Goal: Task Accomplishment & Management: Complete application form

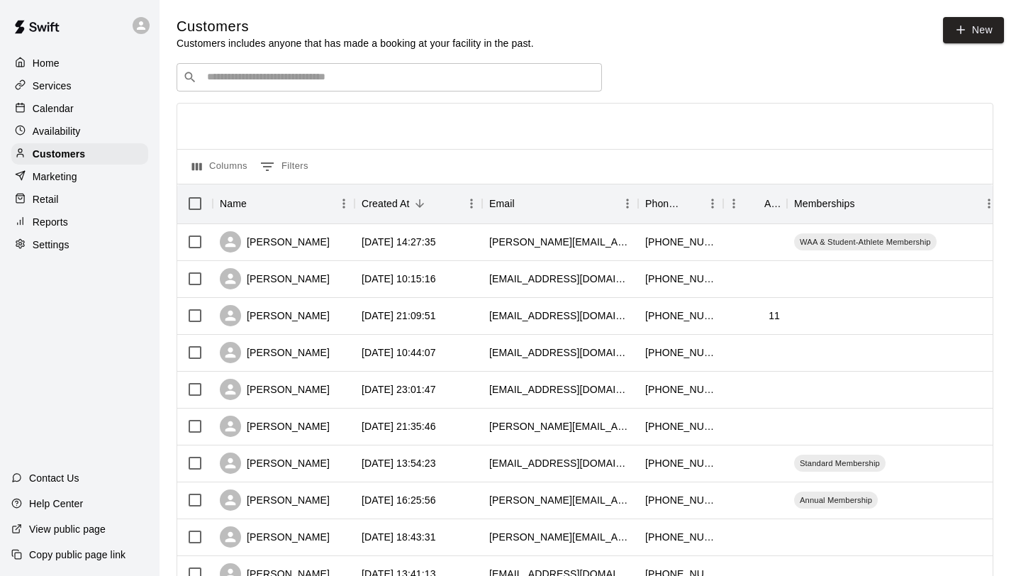
scroll to position [67, 0]
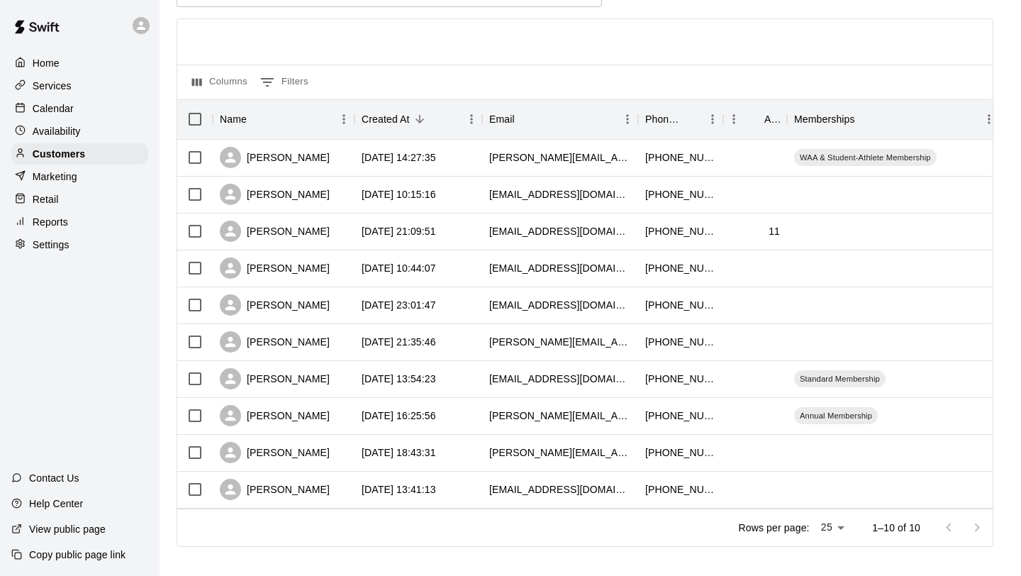
scroll to position [86, 0]
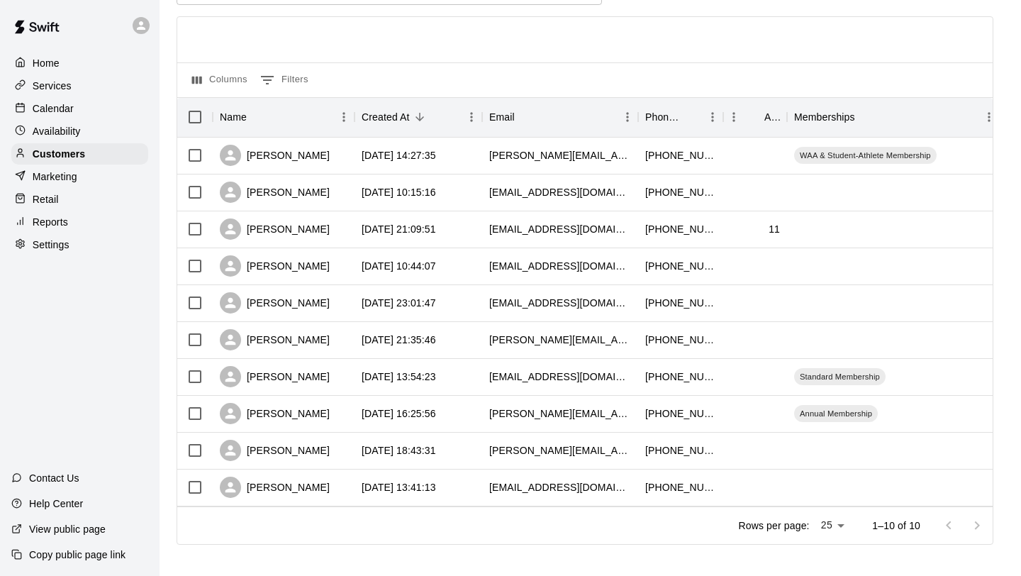
click at [87, 83] on div "Services" at bounding box center [79, 85] width 137 height 21
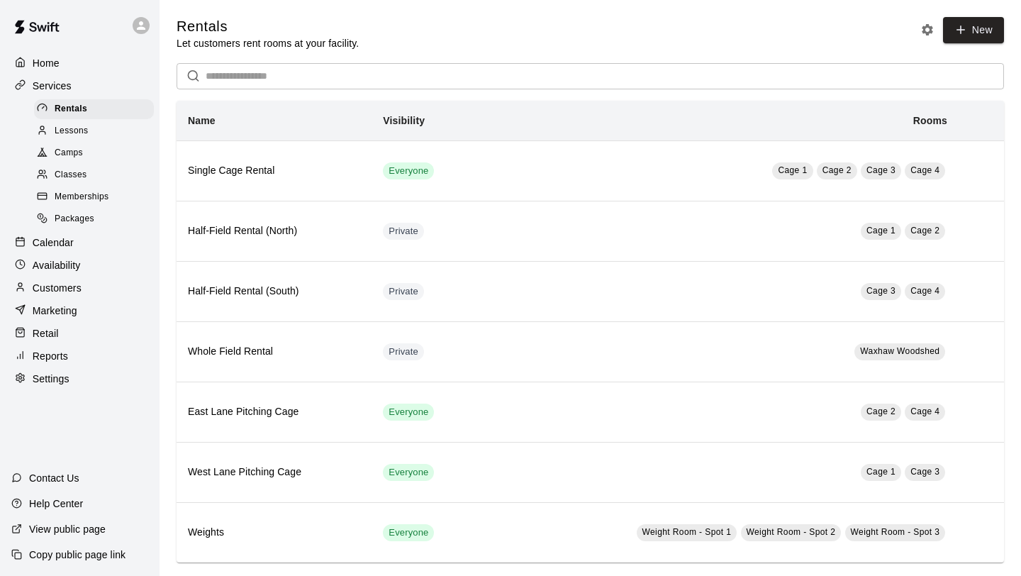
click at [81, 279] on div "Customers" at bounding box center [79, 287] width 137 height 21
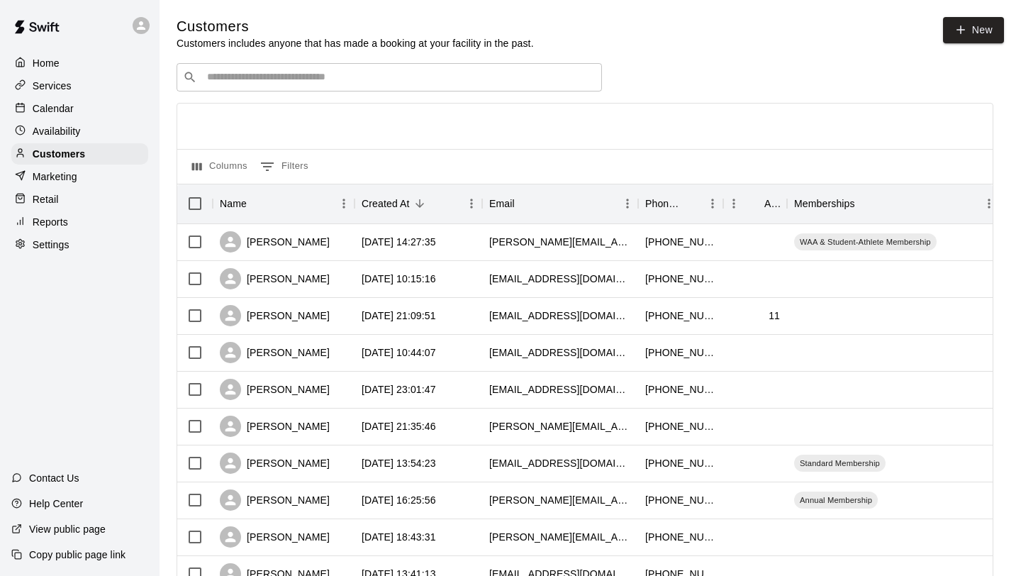
click at [979, 16] on main "Customers Customers includes anyone that has made a booking at your facility in…" at bounding box center [589, 335] width 861 height 670
click at [981, 30] on link "New" at bounding box center [973, 30] width 61 height 26
select select "**"
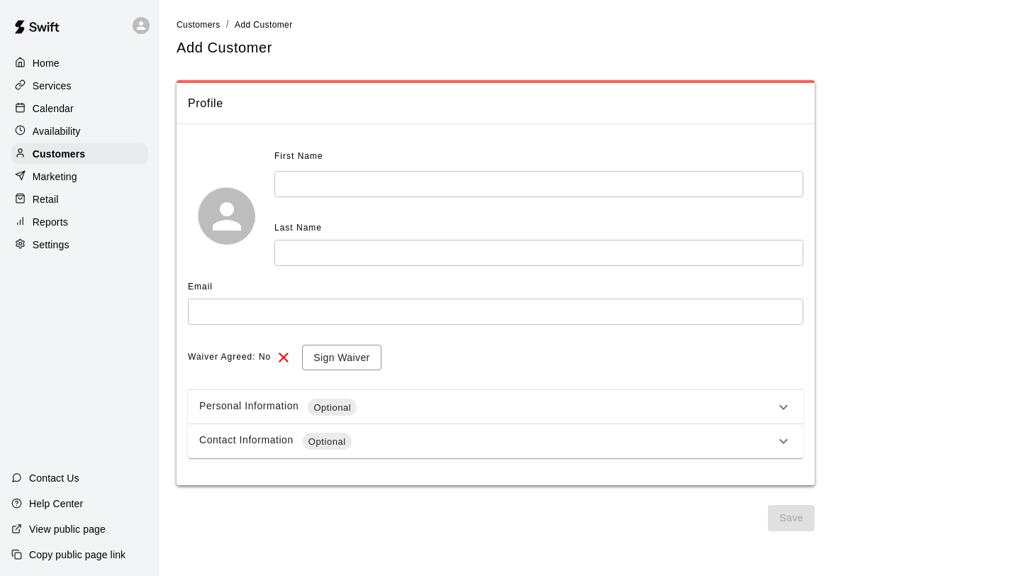
click at [364, 186] on input "text" at bounding box center [538, 184] width 529 height 26
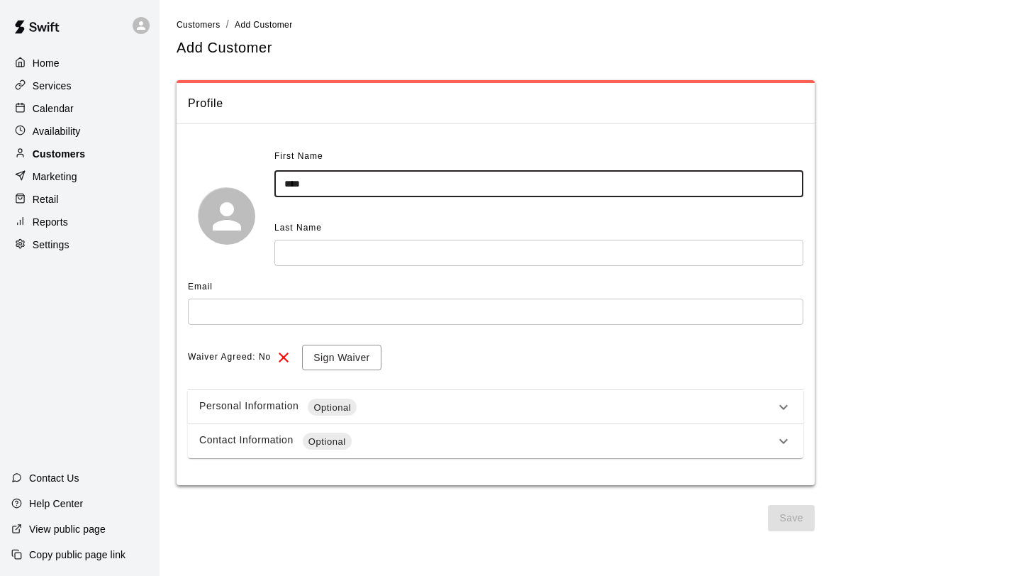
type input "****"
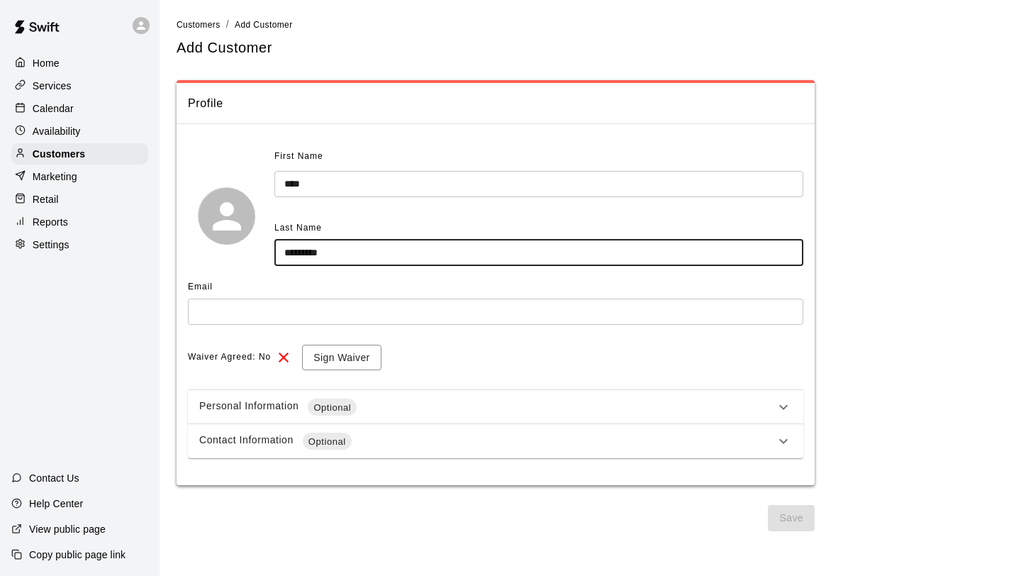
type input "*********"
click at [305, 315] on input "text" at bounding box center [495, 311] width 615 height 26
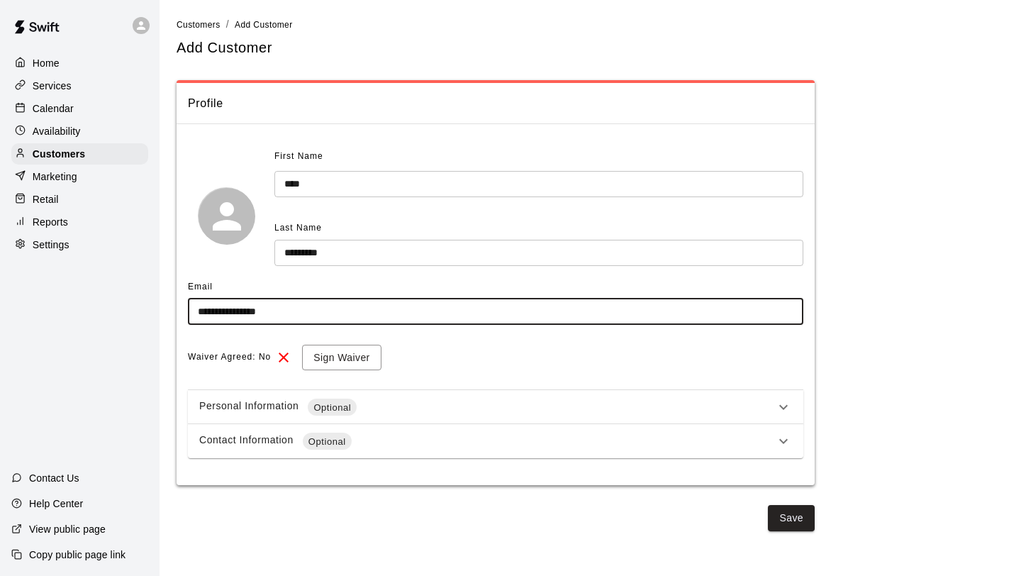
type input "**********"
click at [619, 403] on div "Personal Information Optional" at bounding box center [487, 406] width 576 height 17
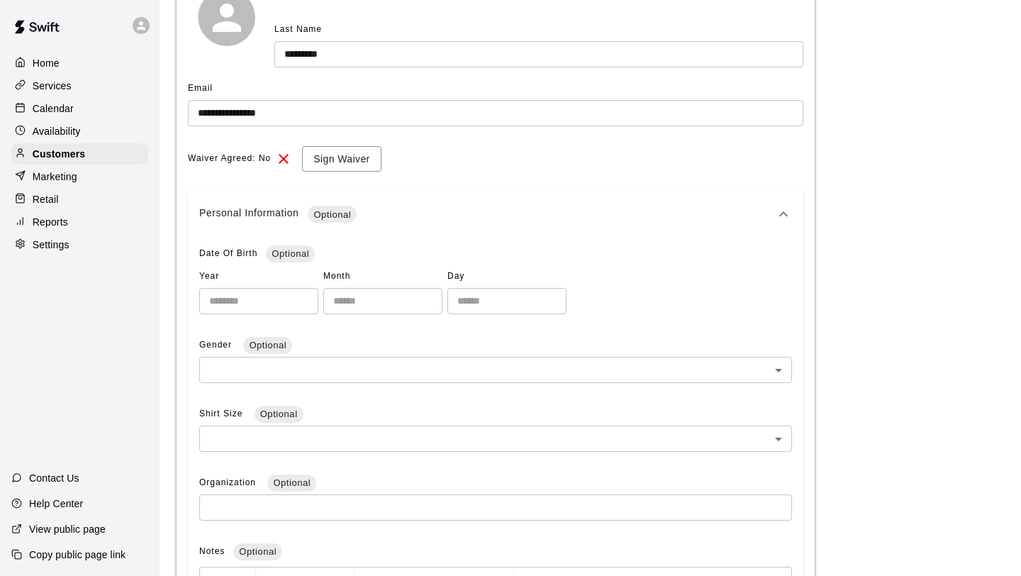
scroll to position [197, 0]
click at [785, 218] on icon at bounding box center [783, 215] width 17 height 17
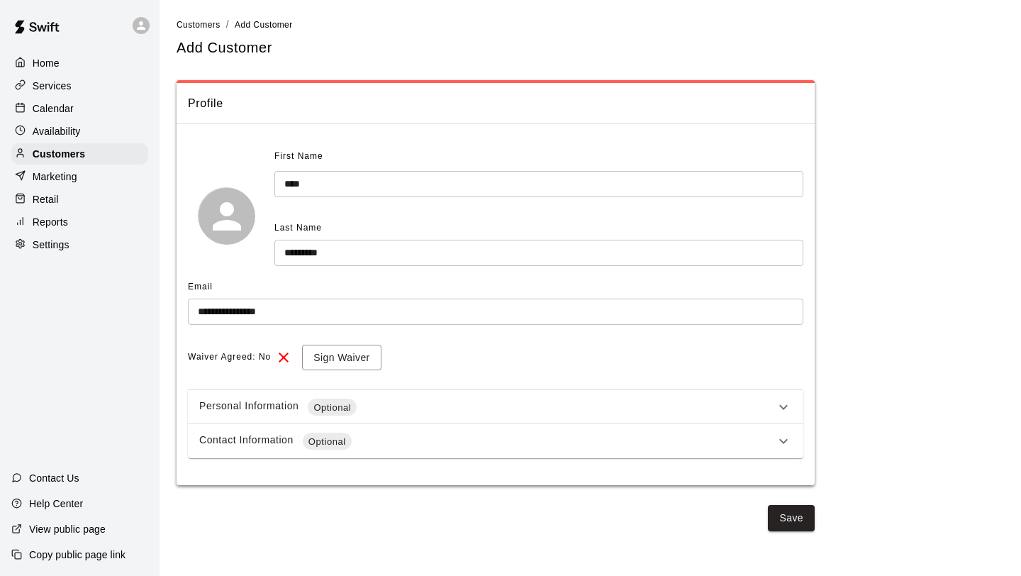
scroll to position [0, 0]
click at [744, 439] on div "Contact Information Optional" at bounding box center [487, 440] width 576 height 17
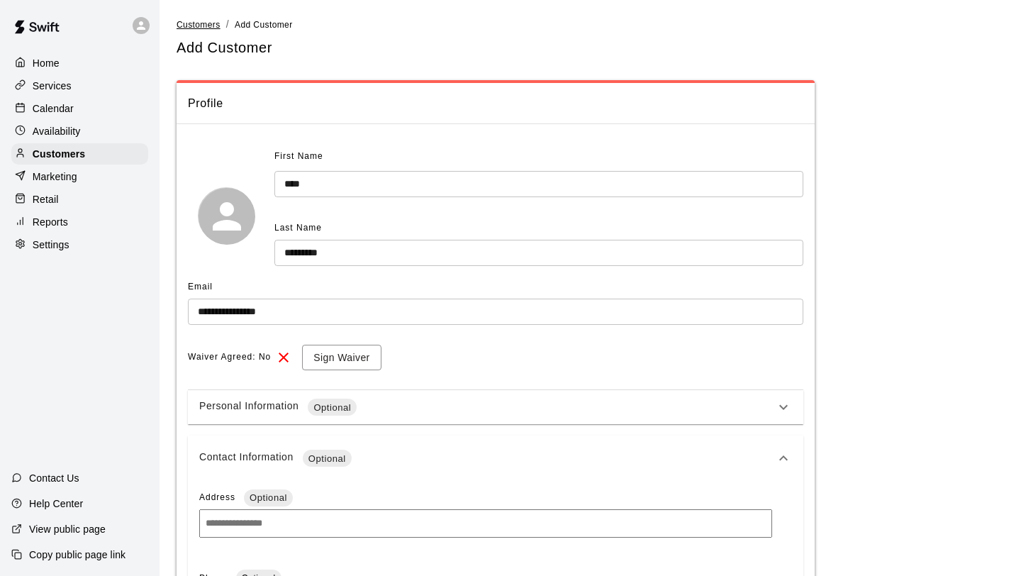
click at [198, 24] on span "Customers" at bounding box center [198, 25] width 44 height 10
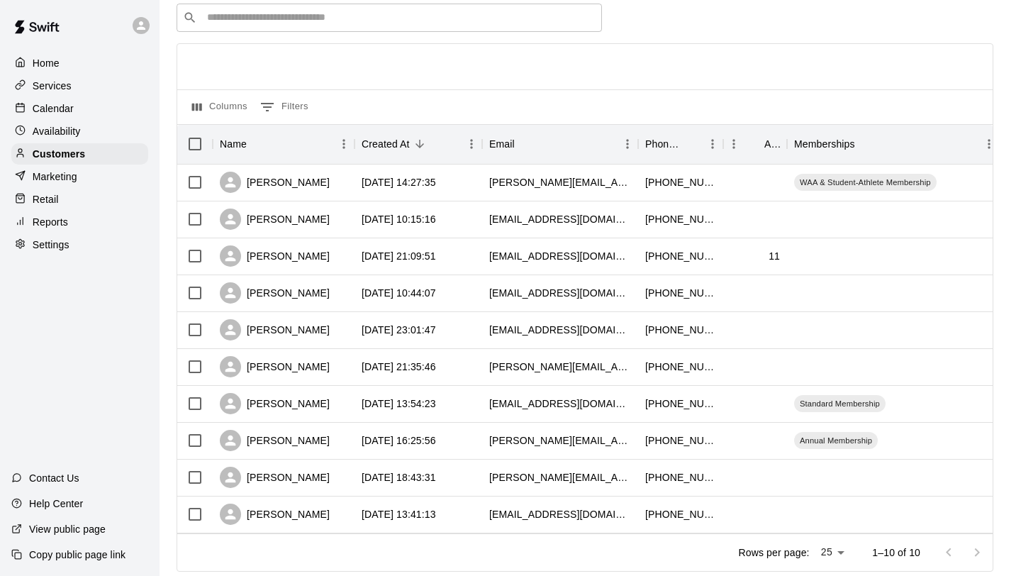
scroll to position [50, 0]
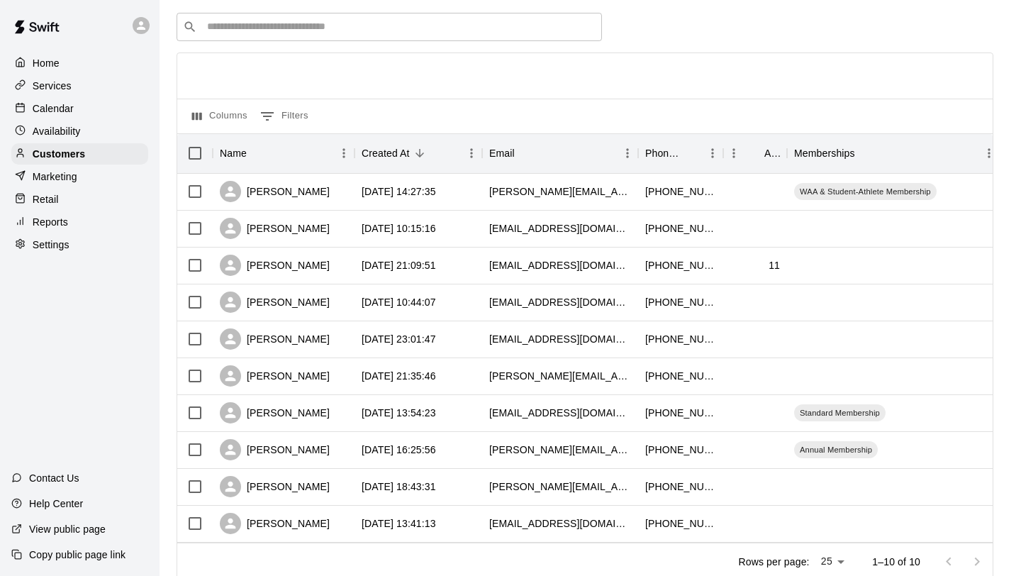
click at [65, 66] on div "Home" at bounding box center [79, 62] width 137 height 21
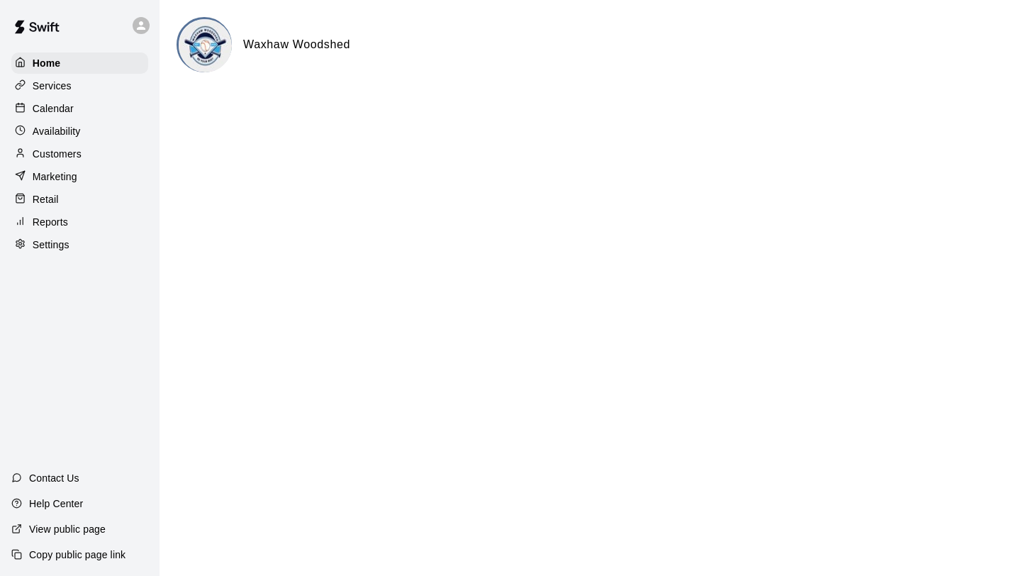
click at [94, 91] on div "Services" at bounding box center [79, 85] width 137 height 21
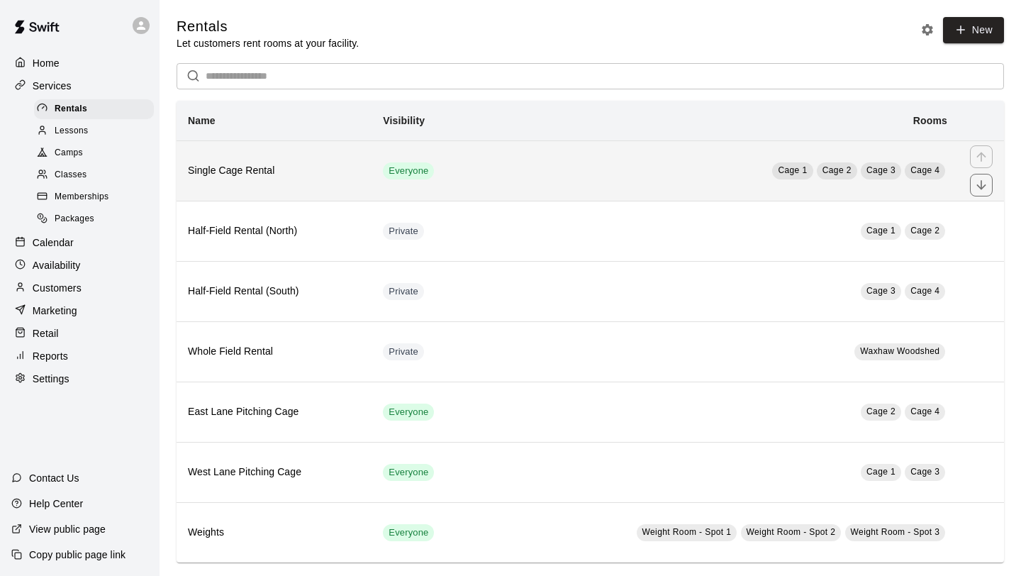
click at [517, 185] on td "Cage 1 Cage 2 Cage 3 Cage 4" at bounding box center [718, 170] width 481 height 60
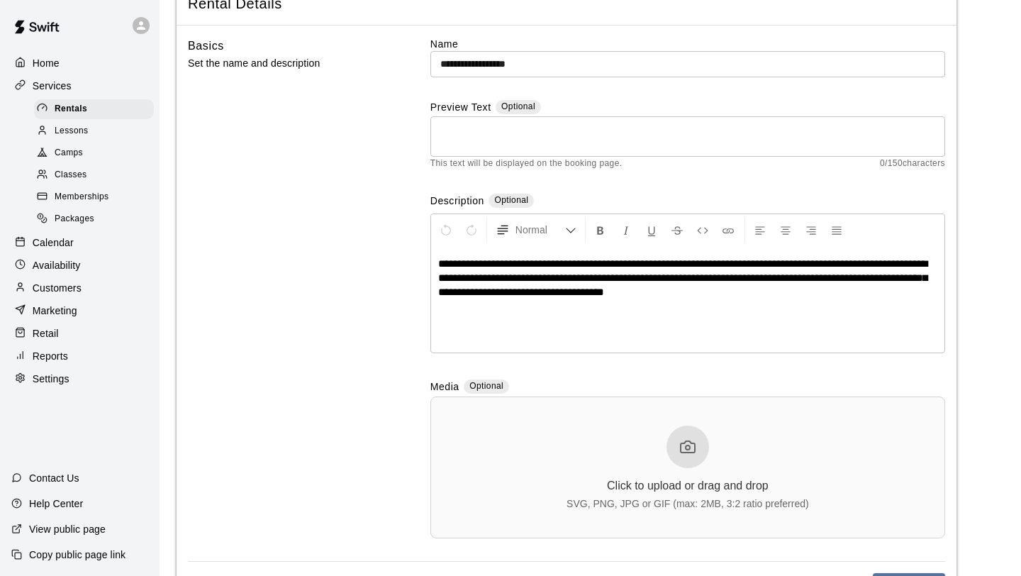
scroll to position [220, 0]
